Goal: Information Seeking & Learning: Check status

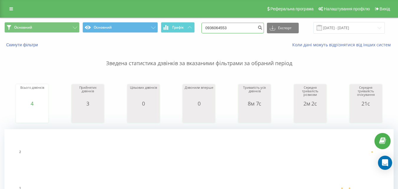
drag, startPoint x: 242, startPoint y: 28, endPoint x: 197, endPoint y: 26, distance: 45.0
click at [197, 26] on div "Основний Основний Графік 0936064553 Експорт .csv .xls .xlsx [DATE] - [DATE]" at bounding box center [198, 27] width 389 height 11
type input "0962238386"
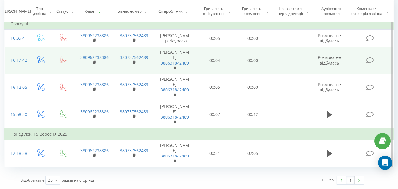
scroll to position [231, 0]
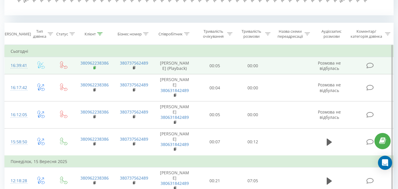
click at [94, 69] on rect at bounding box center [94, 67] width 2 height 3
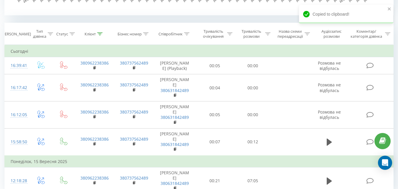
click at [20, 19] on div "Всі дзвінки Основний Графік 0962238386 Експорт .csv .xls .xlsx [DATE] - [DATE] …" at bounding box center [198, 1] width 389 height 429
